Goal: Navigation & Orientation: Understand site structure

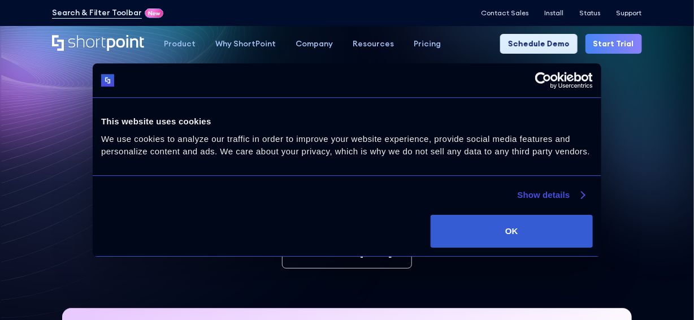
click at [563, 192] on link "Show details" at bounding box center [551, 195] width 67 height 14
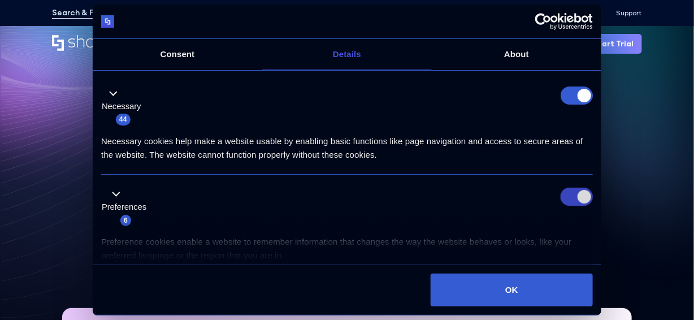
click at [569, 198] on input "Preferences" at bounding box center [577, 197] width 32 height 18
checkbox input "false"
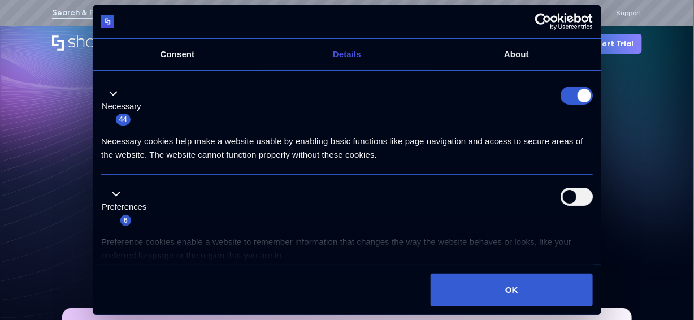
drag, startPoint x: 565, startPoint y: 100, endPoint x: 449, endPoint y: 94, distance: 116.1
click at [565, 100] on form at bounding box center [577, 96] width 32 height 18
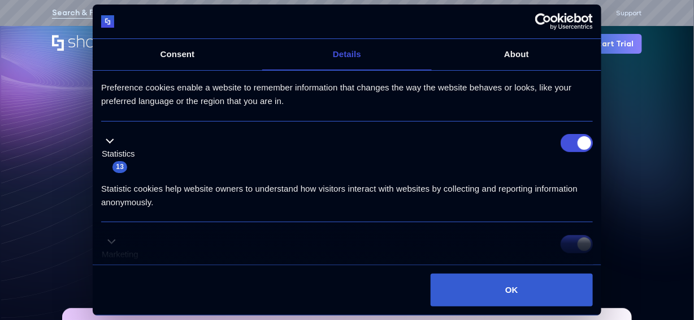
scroll to position [170, 0]
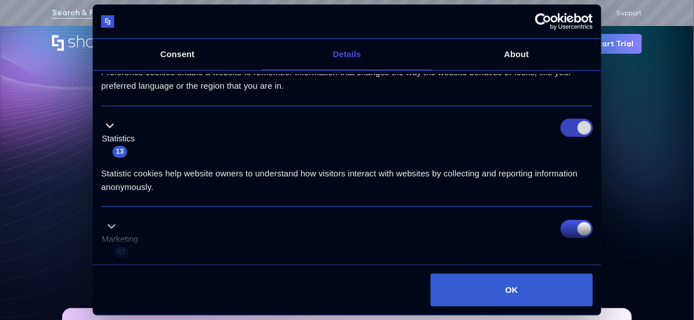
click at [569, 126] on input "Statistics" at bounding box center [577, 128] width 32 height 18
checkbox input "false"
click at [566, 226] on input "Marketing" at bounding box center [577, 229] width 32 height 18
checkbox input "false"
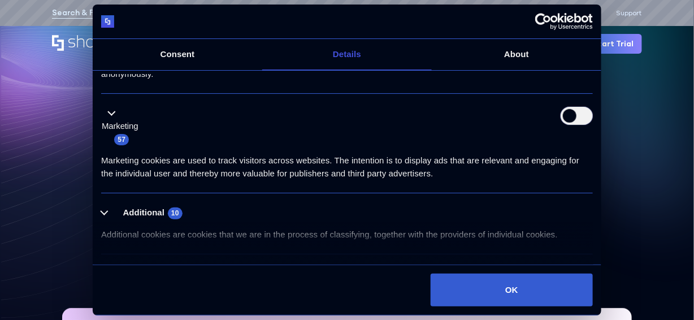
scroll to position [301, 0]
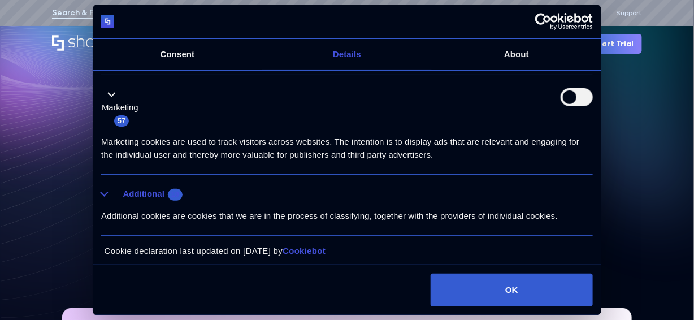
click at [157, 187] on button "Additional 10" at bounding box center [145, 194] width 88 height 14
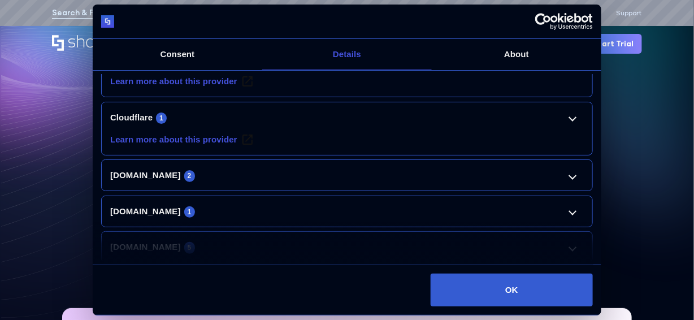
scroll to position [471, 0]
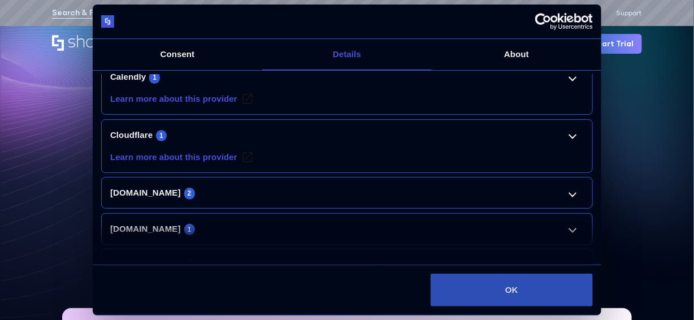
click at [482, 295] on button "OK" at bounding box center [512, 290] width 162 height 33
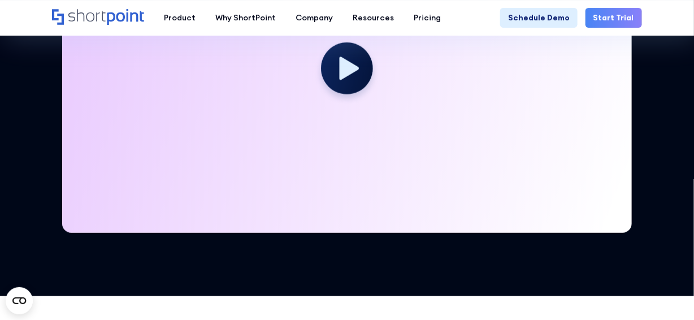
scroll to position [283, 0]
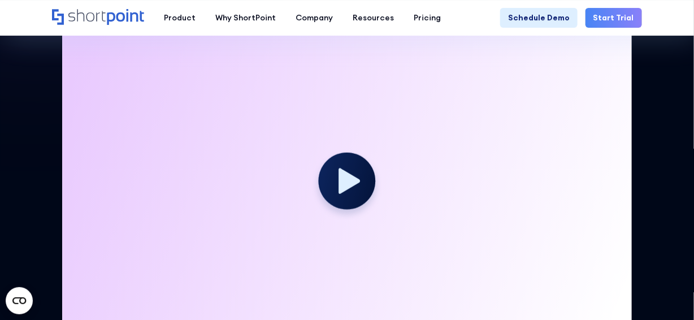
click at [343, 172] on icon at bounding box center [349, 180] width 21 height 25
